Goal: Task Accomplishment & Management: Use online tool/utility

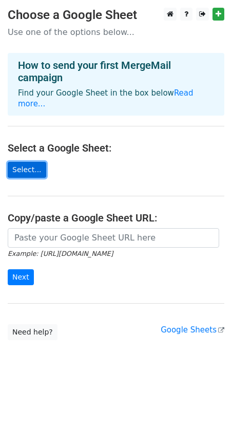
click at [29, 162] on link "Select..." at bounding box center [27, 170] width 39 height 16
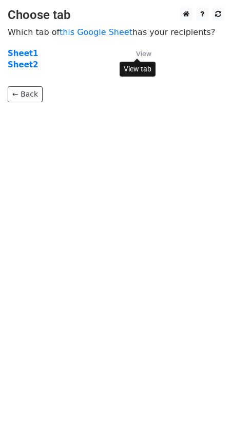
click at [146, 53] on small "View" at bounding box center [143, 54] width 15 height 8
click at [24, 52] on strong "Sheet1" at bounding box center [23, 53] width 30 height 9
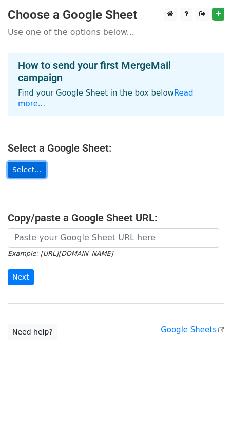
click at [33, 162] on link "Select..." at bounding box center [27, 170] width 39 height 16
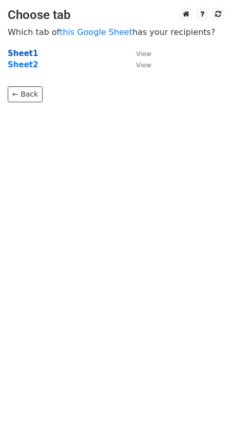
click at [26, 52] on strong "Sheet1" at bounding box center [23, 53] width 30 height 9
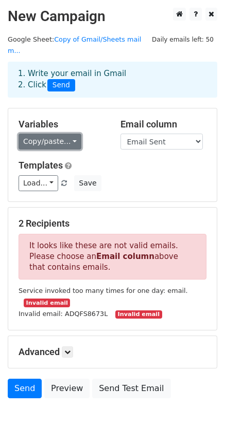
click at [71, 134] on link "Copy/paste..." at bounding box center [50, 142] width 63 height 16
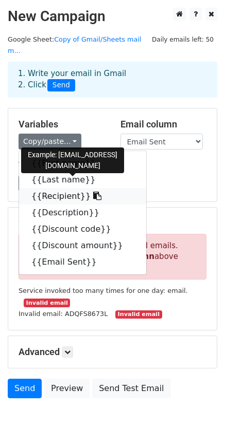
click at [70, 188] on link "{{Recipient}}" at bounding box center [82, 196] width 127 height 16
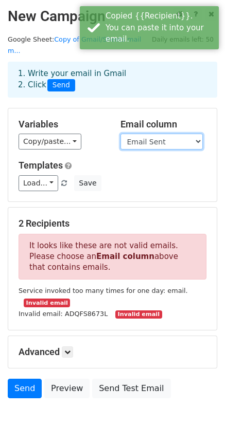
click at [155, 134] on select "First name Last name Recipient Description Discount code Discount amount Email …" at bounding box center [161, 142] width 82 height 16
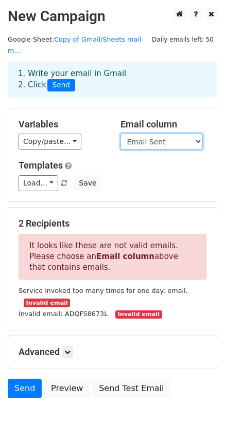
select select "Recipient"
click at [120, 134] on select "First name Last name Recipient Description Discount code Discount amount Email …" at bounding box center [161, 142] width 82 height 16
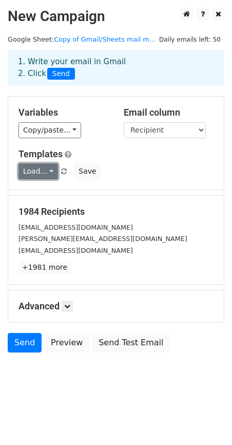
click at [47, 171] on link "Load..." at bounding box center [39, 172] width 40 height 16
click at [48, 170] on link "Load..." at bounding box center [39, 172] width 40 height 16
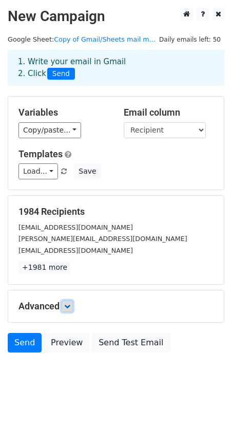
click at [71, 310] on link at bounding box center [67, 306] width 11 height 11
